Goal: Information Seeking & Learning: Learn about a topic

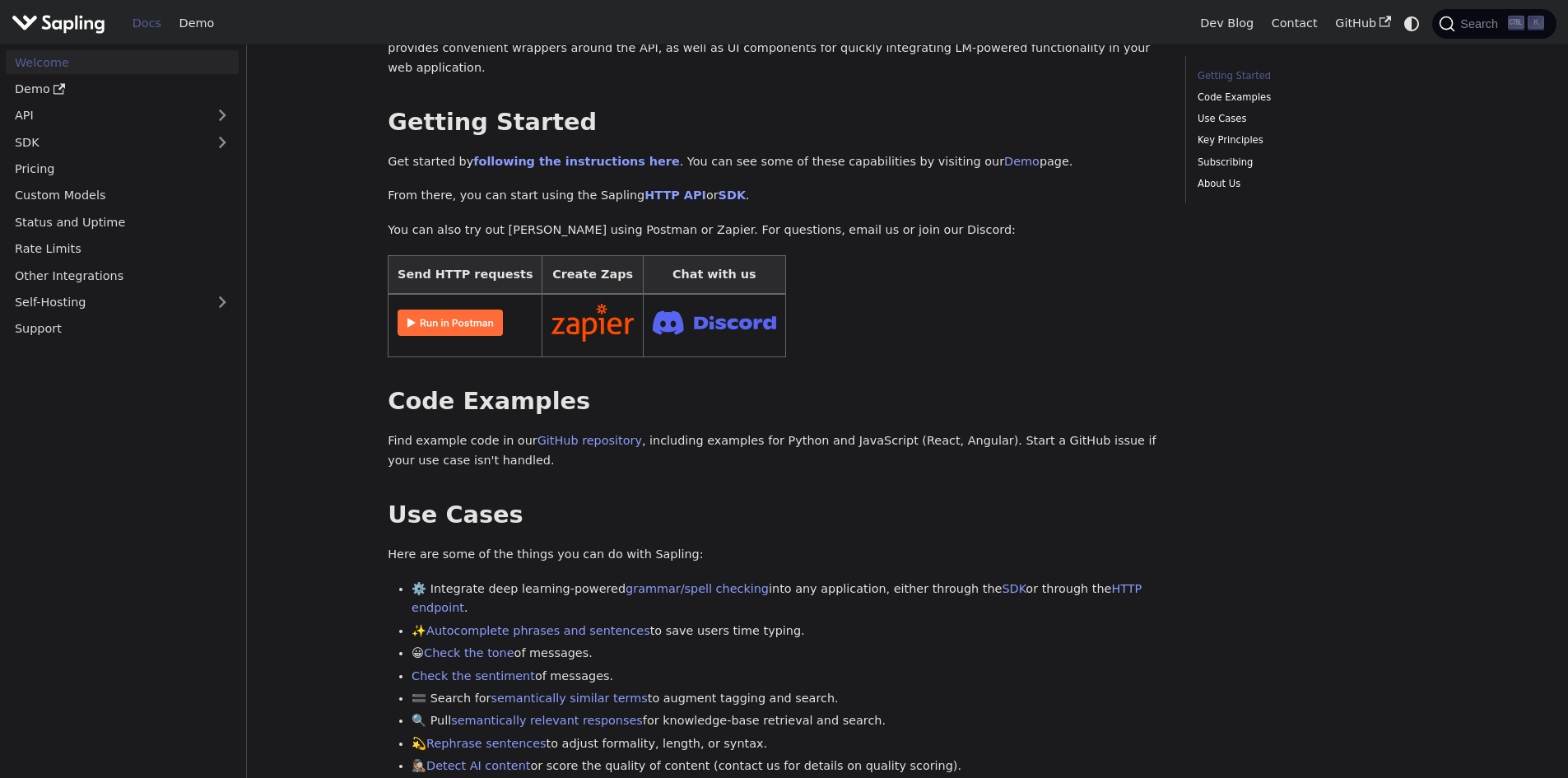
scroll to position [135, 0]
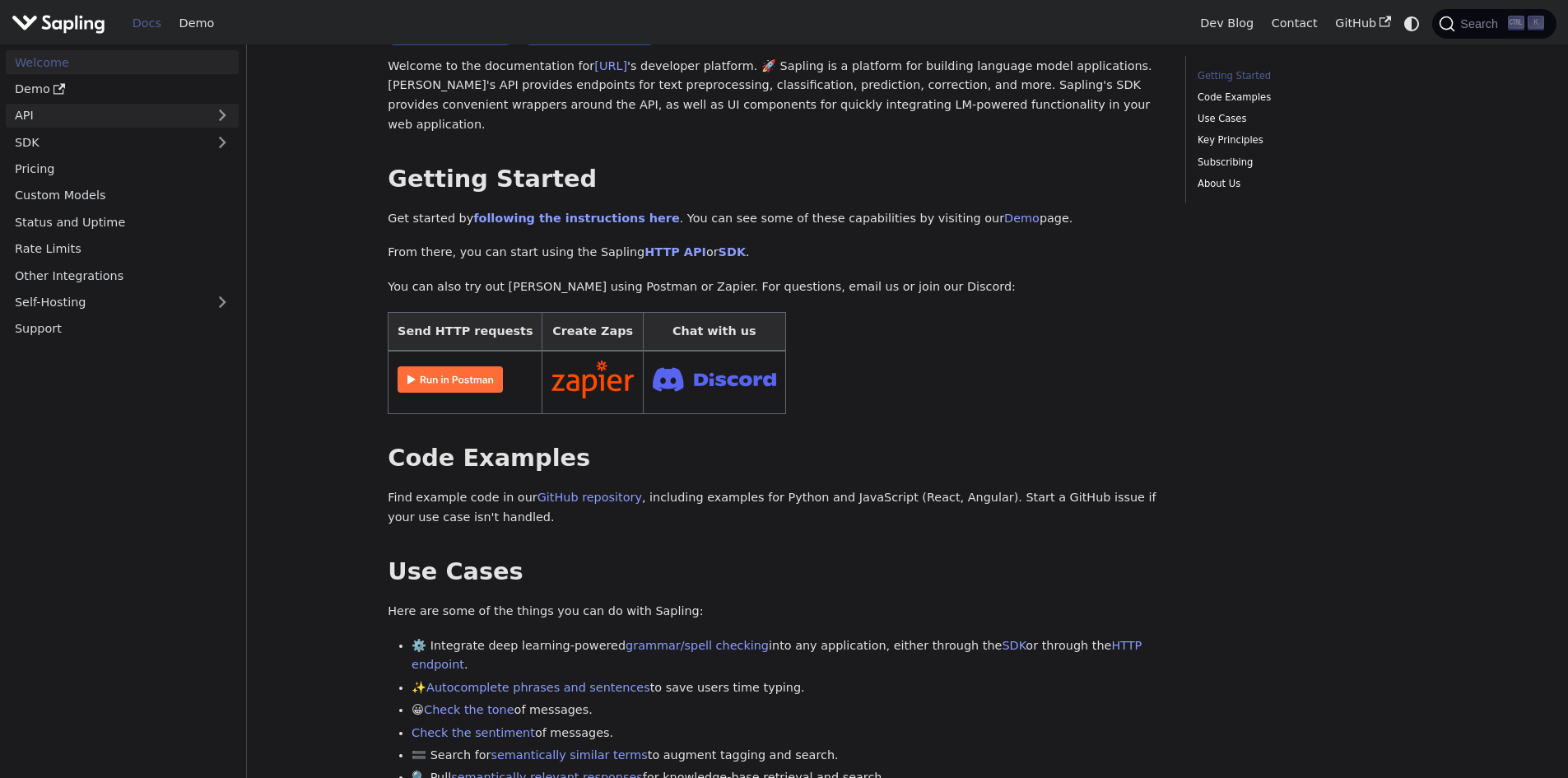
click at [152, 125] on link "API" at bounding box center [105, 116] width 200 height 24
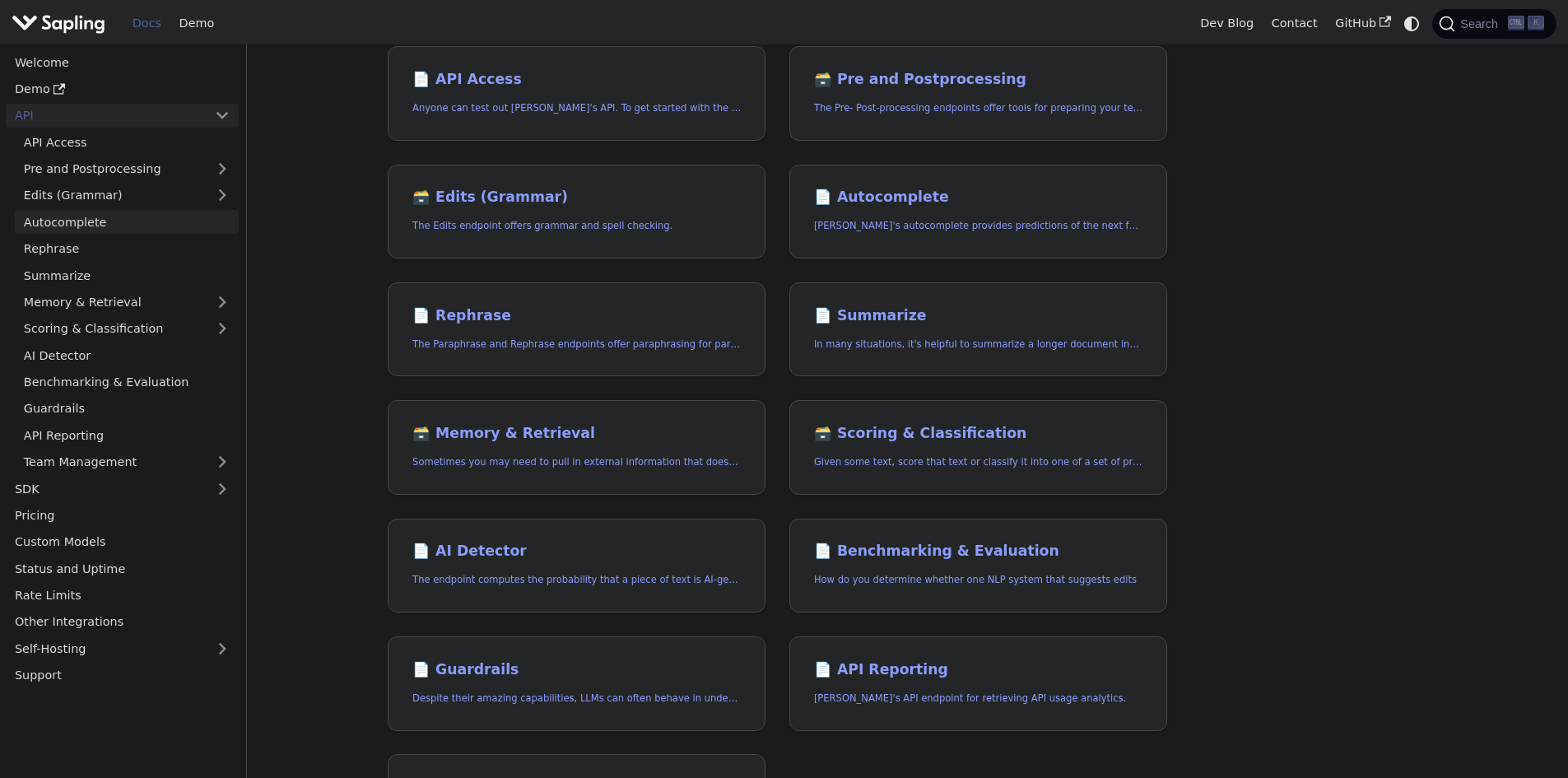
scroll to position [247, 0]
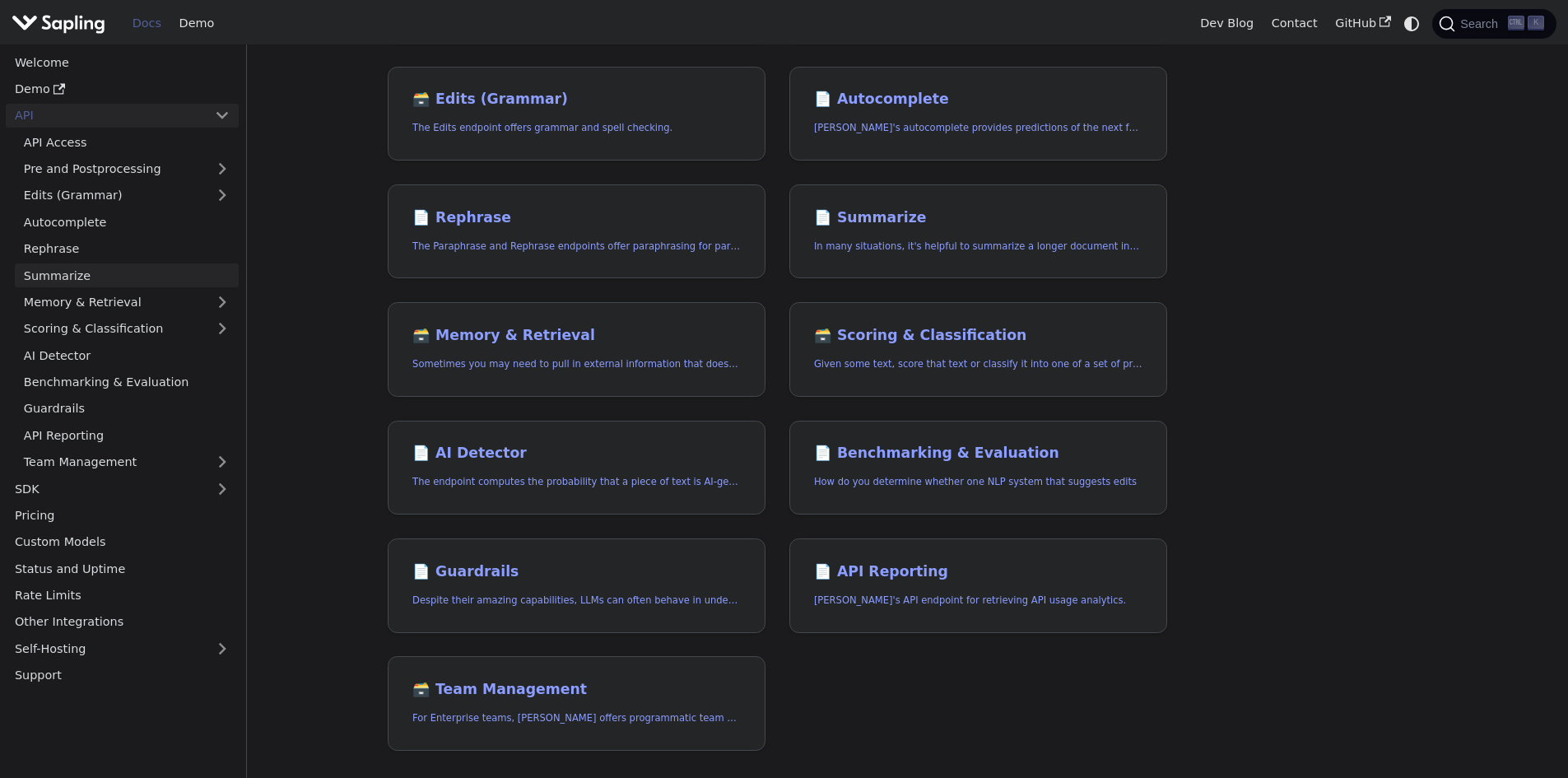
click at [151, 282] on link "Summarize" at bounding box center [127, 275] width 224 height 24
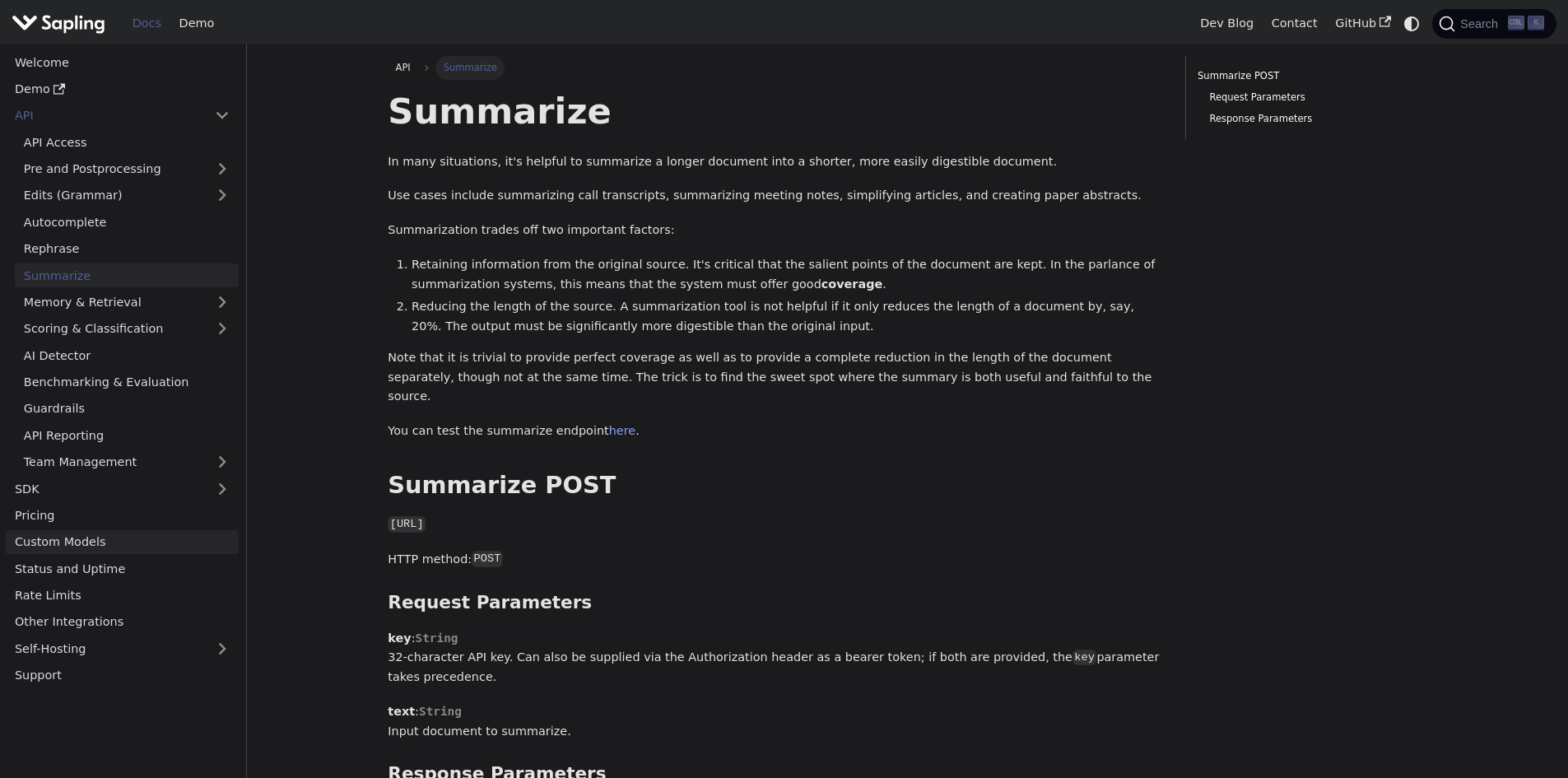
click at [228, 547] on link "Custom Models" at bounding box center [122, 542] width 233 height 24
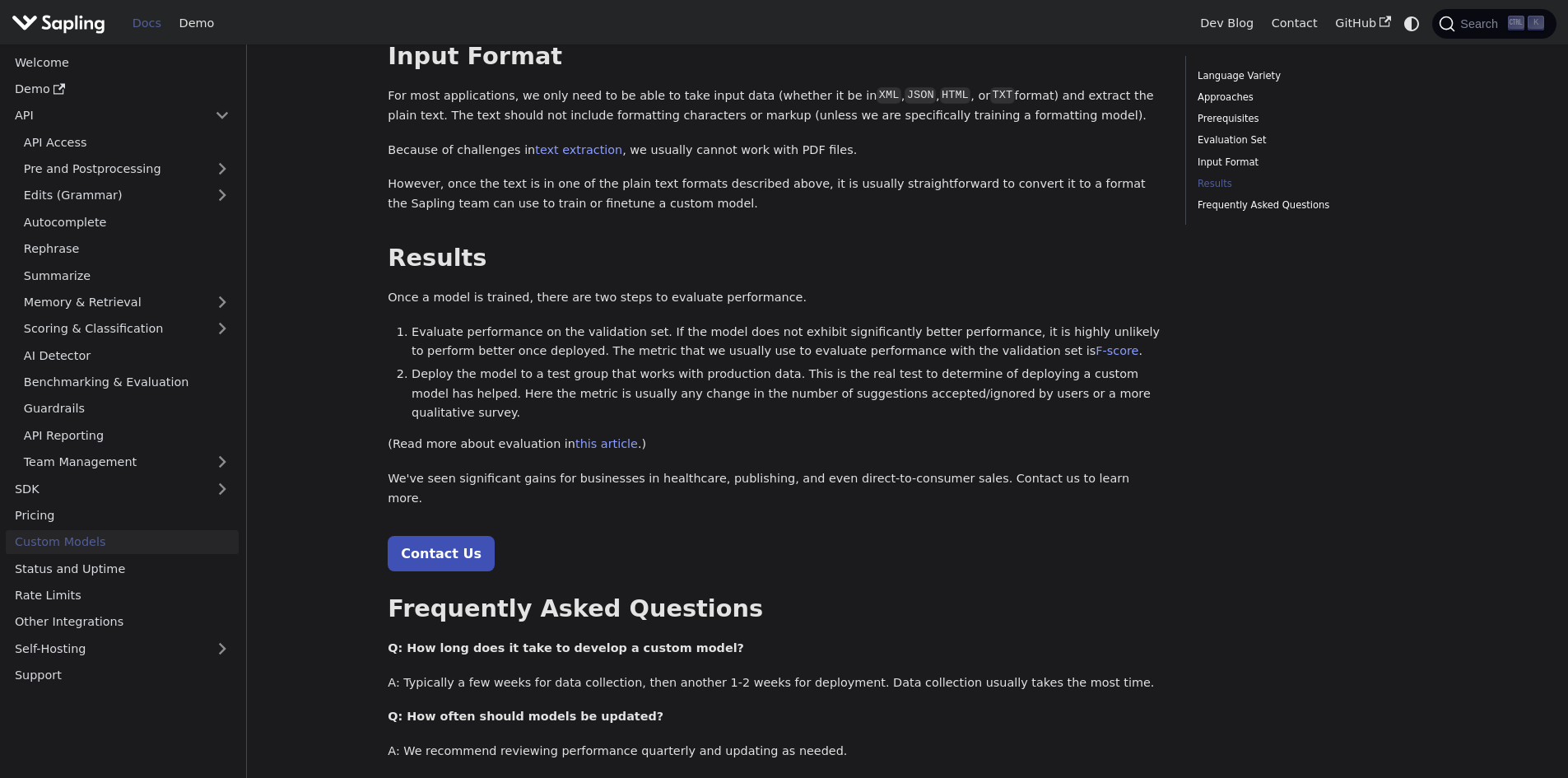
scroll to position [1724, 0]
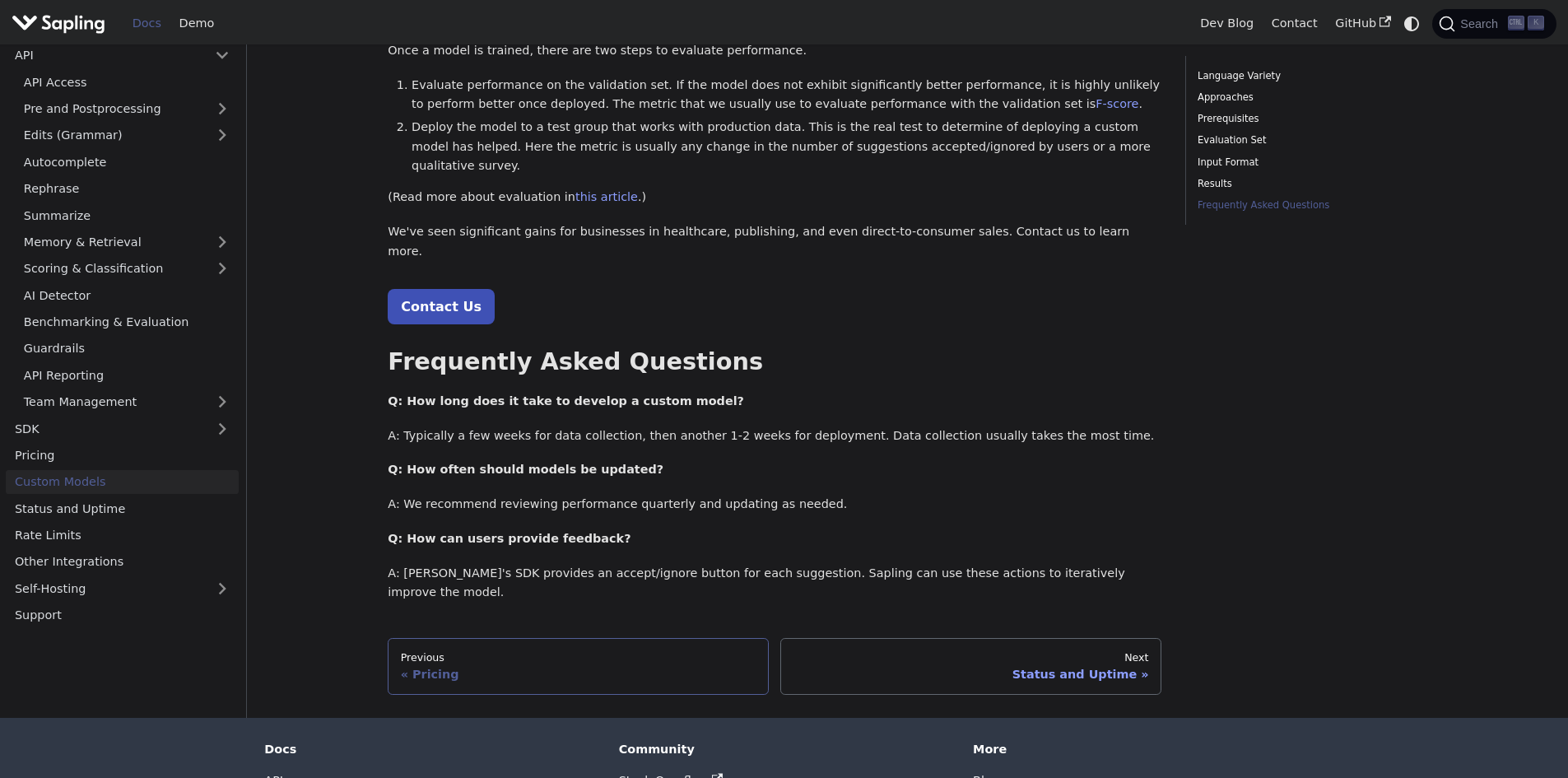
click at [429, 667] on div "Pricing" at bounding box center [578, 674] width 356 height 15
